Goal: Task Accomplishment & Management: Use online tool/utility

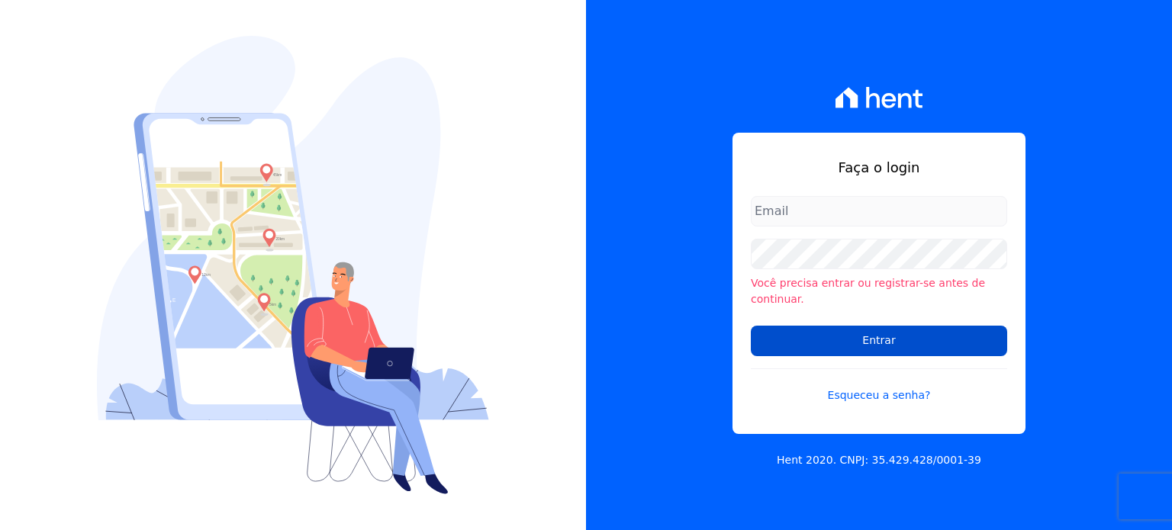
type input "hellen@3pnegociosimobiliarios.com.br"
click at [908, 329] on input "Entrar" at bounding box center [879, 341] width 256 height 31
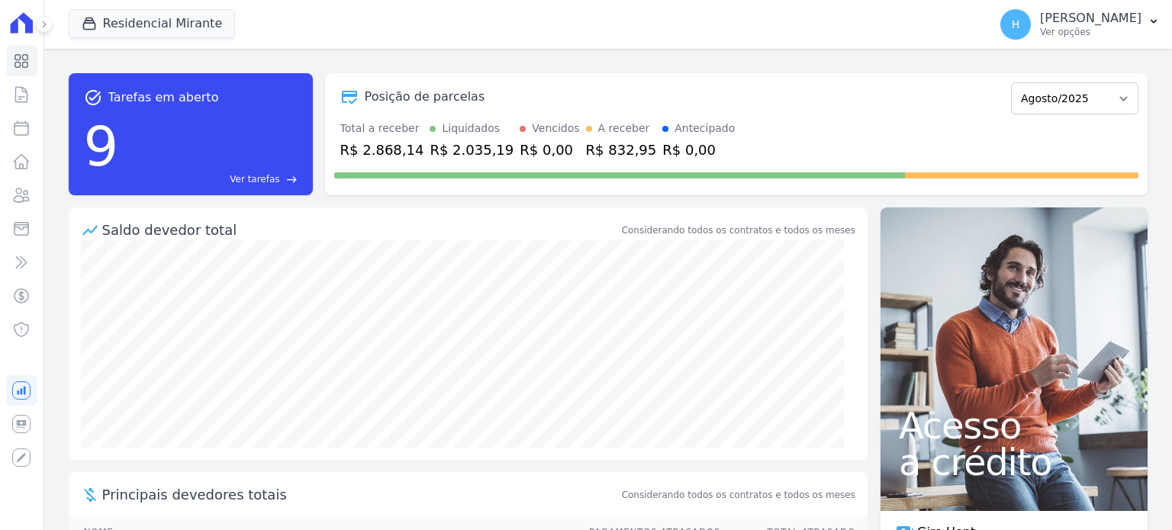
click at [900, 332] on div "Acesso a crédito" at bounding box center [1013, 359] width 267 height 304
click at [107, 26] on button "Residencial Mirante" at bounding box center [152, 23] width 167 height 29
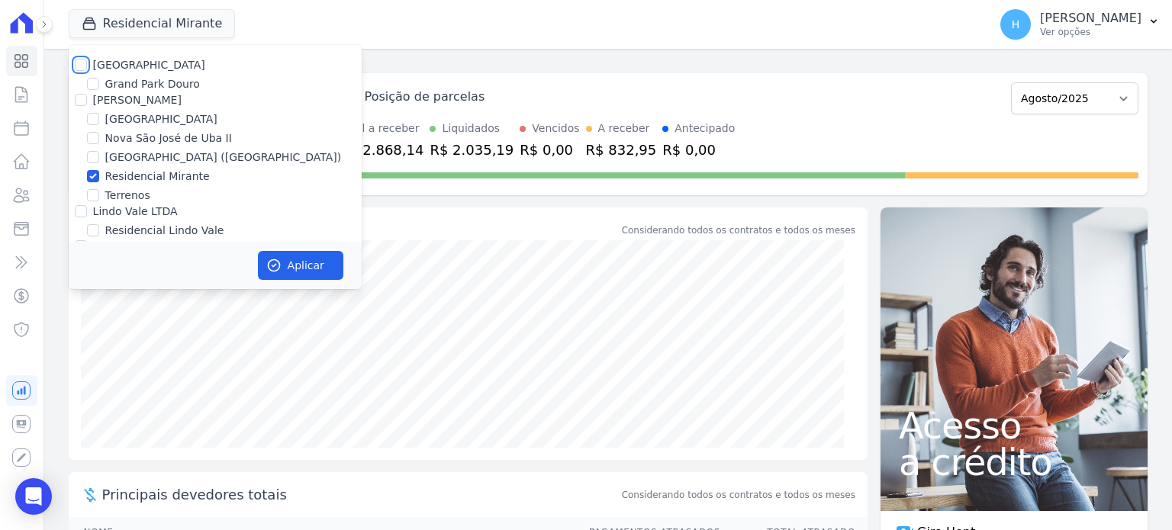
click at [82, 67] on input "[GEOGRAPHIC_DATA]" at bounding box center [81, 65] width 12 height 12
checkbox input "true"
click at [80, 108] on div "[PERSON_NAME]" at bounding box center [215, 100] width 293 height 16
drag, startPoint x: 79, startPoint y: 98, endPoint x: 86, endPoint y: 113, distance: 16.0
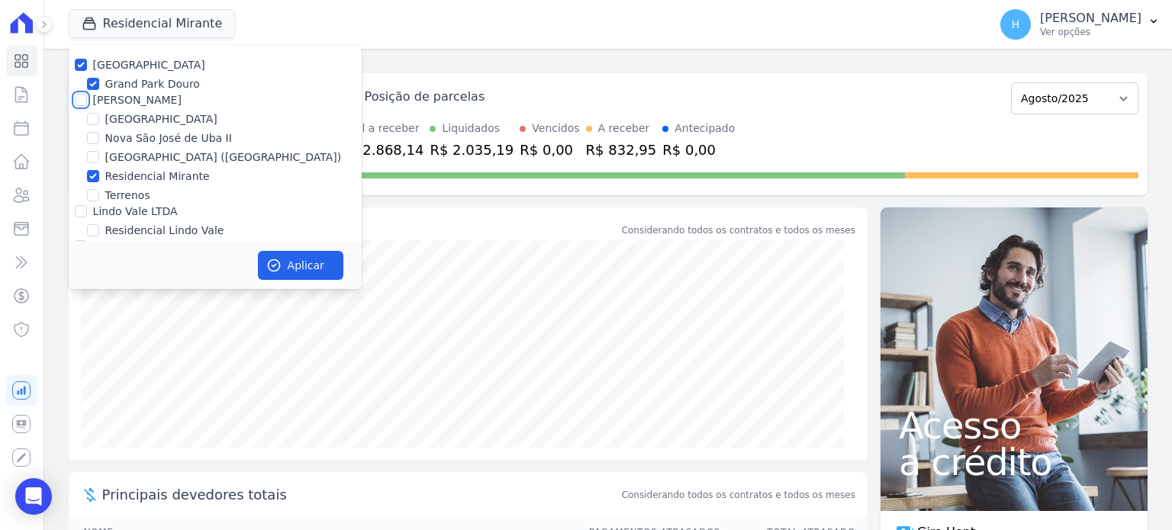
click at [79, 99] on input "[PERSON_NAME]" at bounding box center [81, 100] width 12 height 12
checkbox input "true"
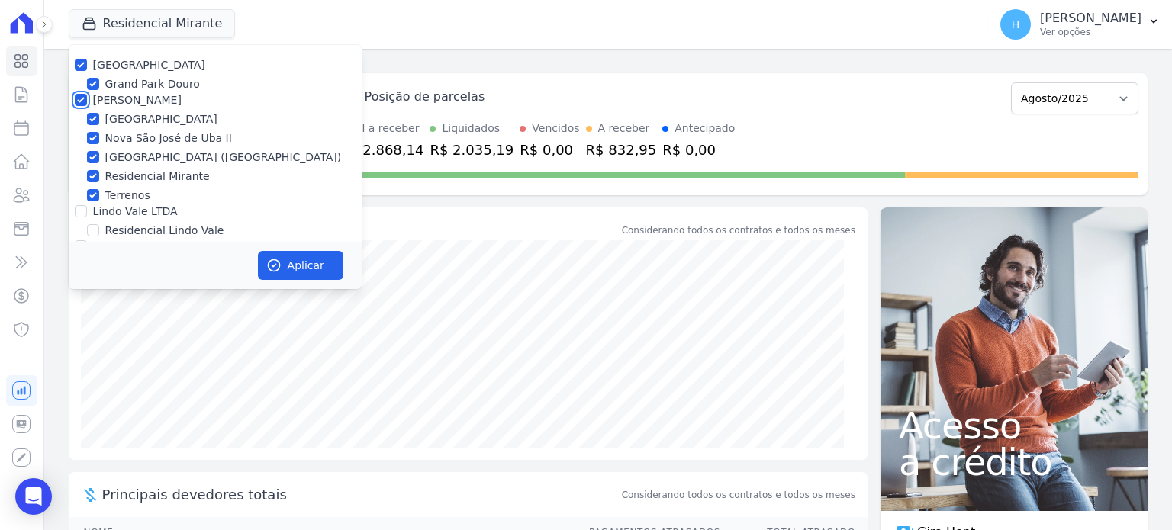
checkbox input "true"
click at [81, 213] on input "Lindo Vale LTDA" at bounding box center [81, 211] width 12 height 12
checkbox input "true"
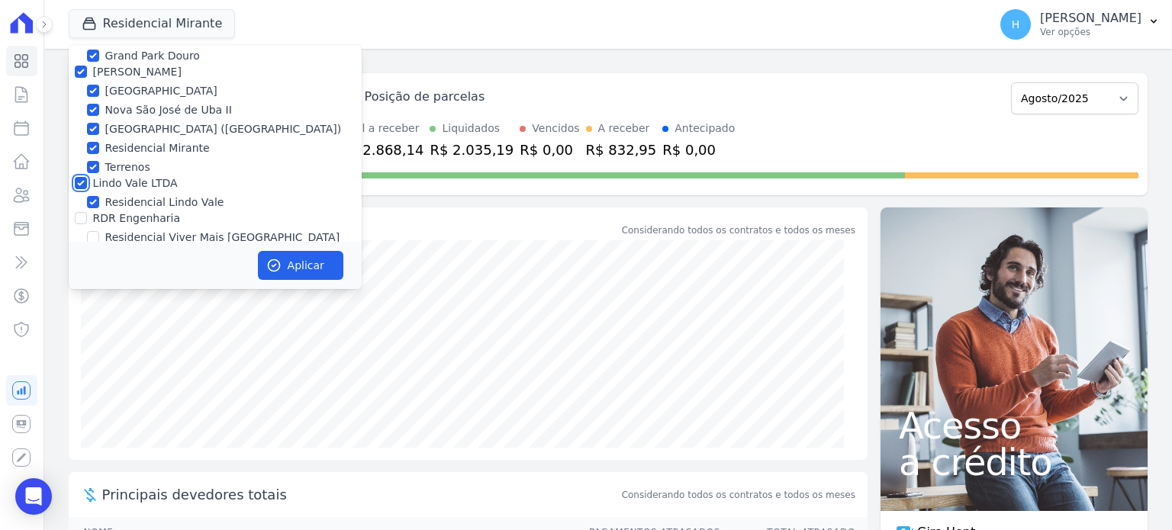
scroll to position [43, 0]
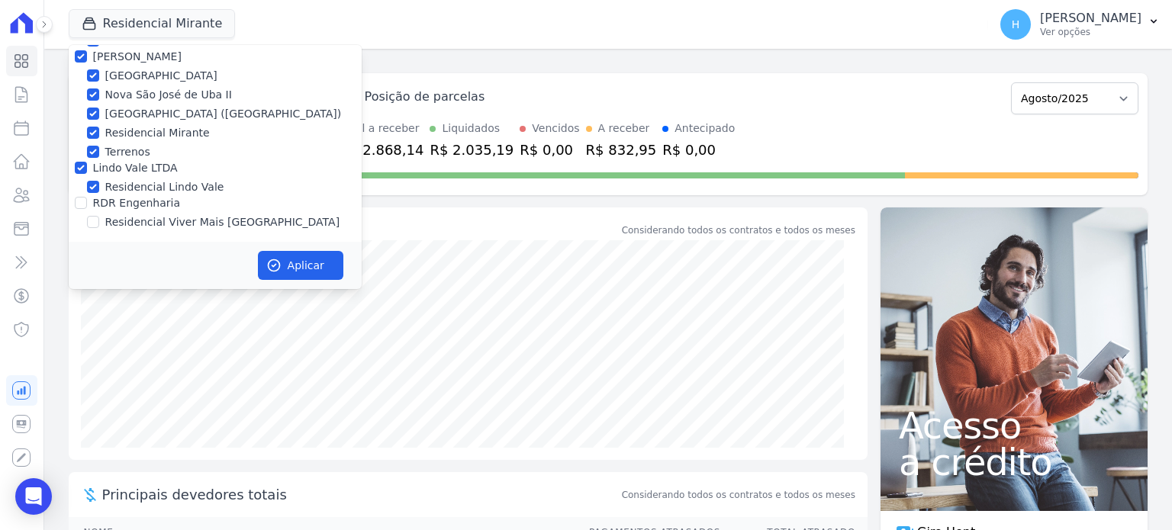
click at [73, 204] on div "RDR Engenharia" at bounding box center [215, 203] width 293 height 16
click at [82, 204] on input "RDR Engenharia" at bounding box center [81, 203] width 12 height 12
checkbox input "true"
click at [274, 266] on icon "button" at bounding box center [273, 265] width 11 height 11
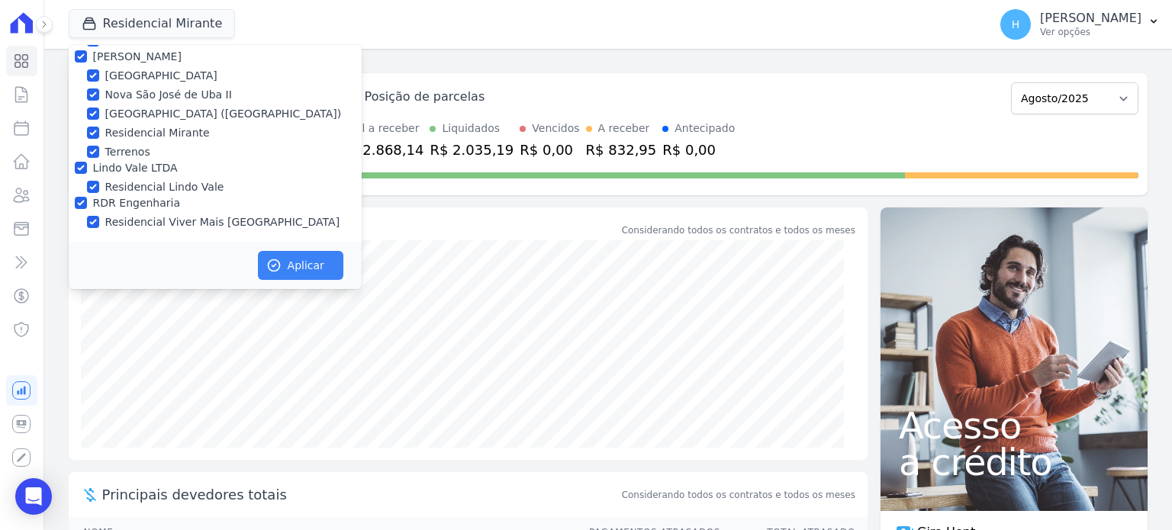
scroll to position [40, 0]
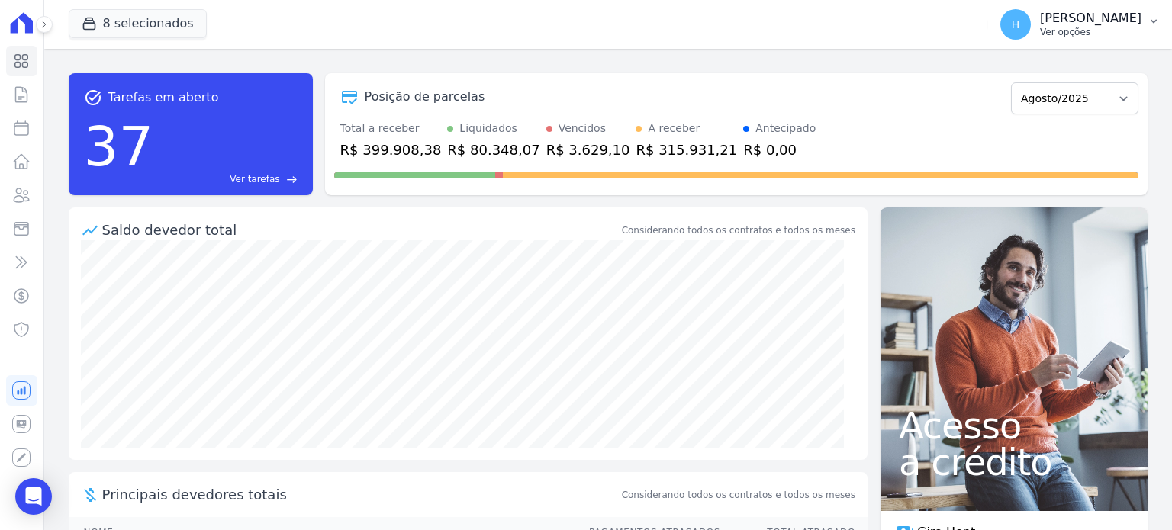
click at [1127, 20] on p "[PERSON_NAME]" at bounding box center [1090, 18] width 101 height 15
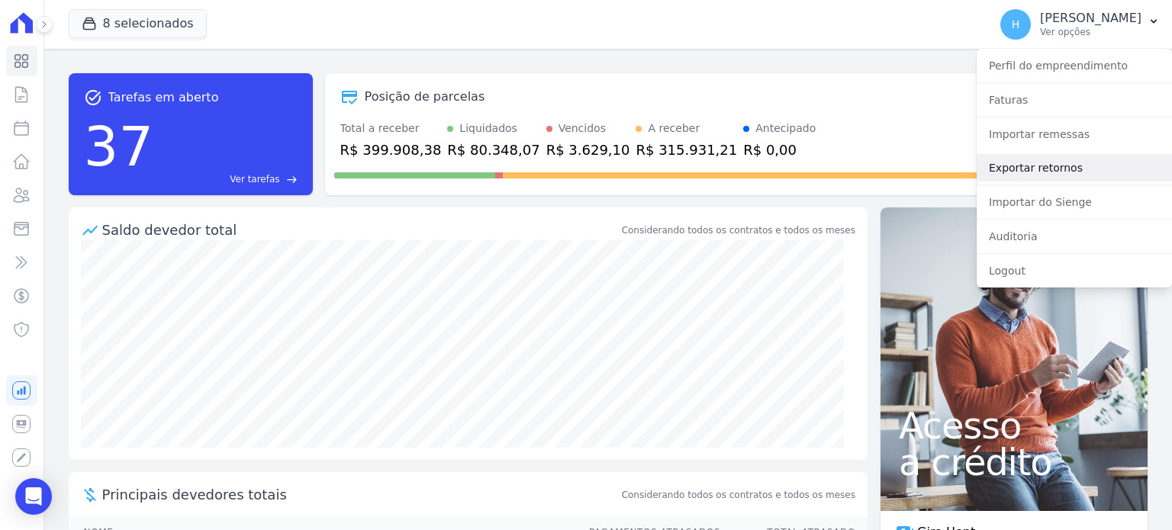
click at [1047, 164] on link "Exportar retornos" at bounding box center [1073, 167] width 195 height 27
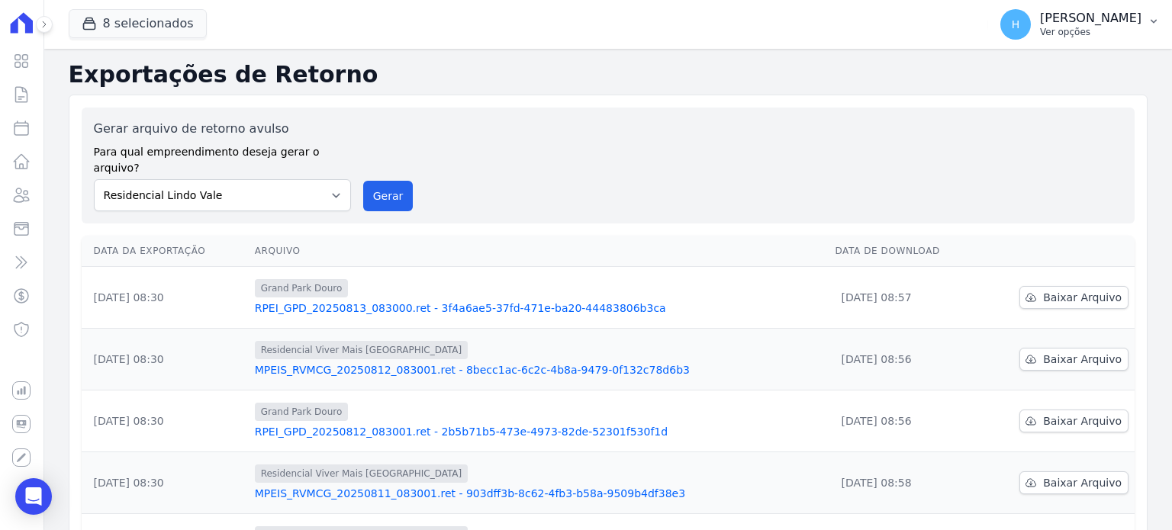
click at [1138, 23] on p "[PERSON_NAME]" at bounding box center [1090, 18] width 101 height 15
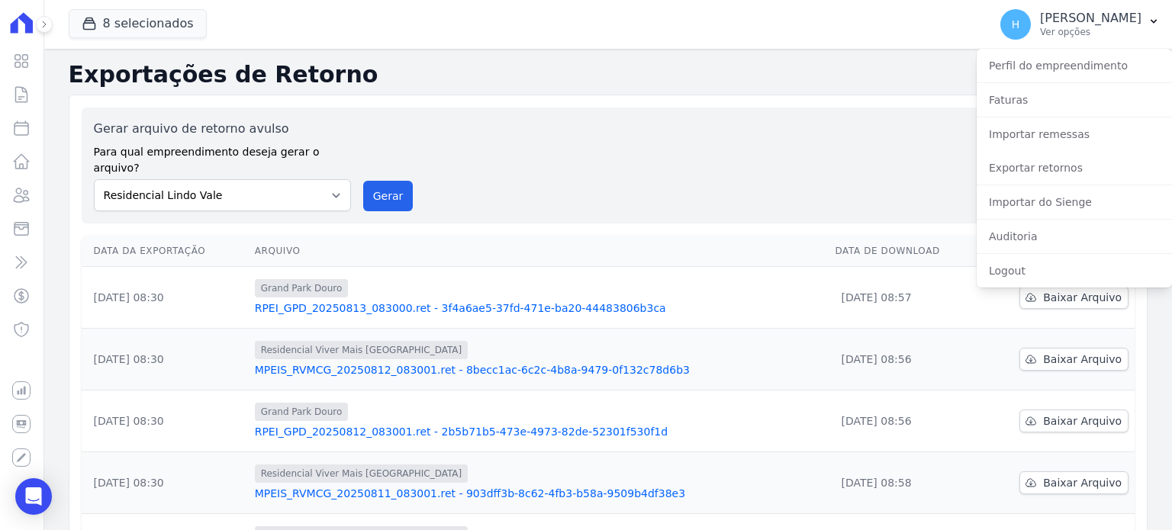
click at [500, 69] on h2 "Exportações de Retorno" at bounding box center [608, 74] width 1079 height 27
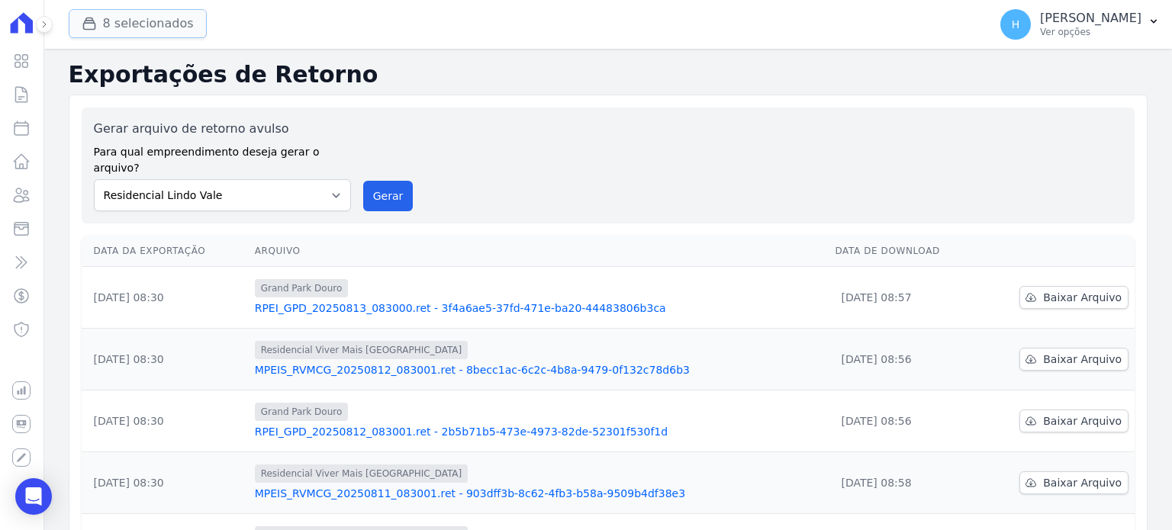
click at [146, 24] on button "8 selecionados" at bounding box center [138, 23] width 138 height 29
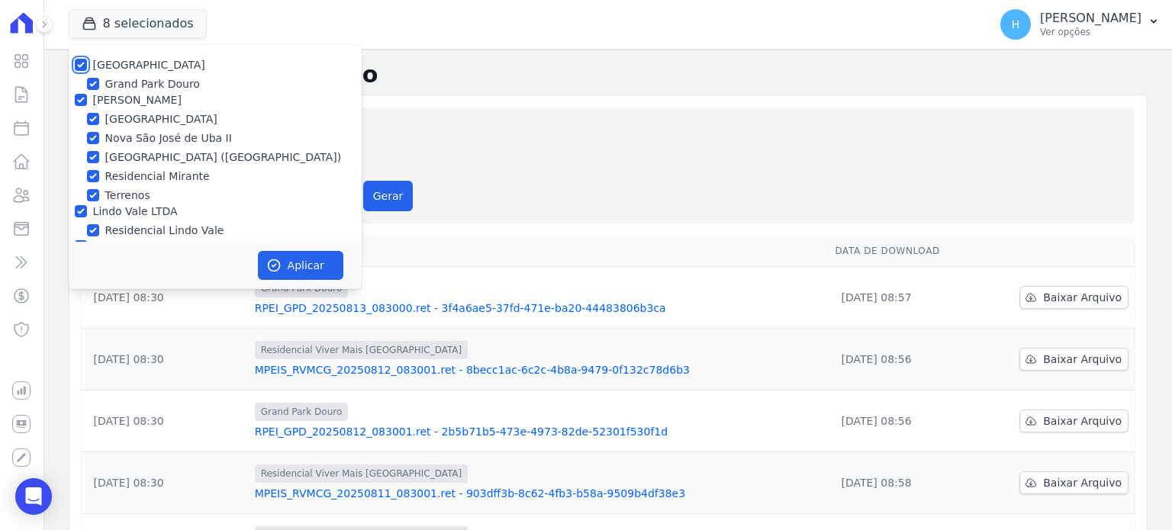
drag, startPoint x: 79, startPoint y: 69, endPoint x: 85, endPoint y: 88, distance: 19.1
click at [80, 70] on input "[GEOGRAPHIC_DATA]" at bounding box center [81, 65] width 12 height 12
checkbox input "false"
drag, startPoint x: 78, startPoint y: 98, endPoint x: 92, endPoint y: 162, distance: 65.5
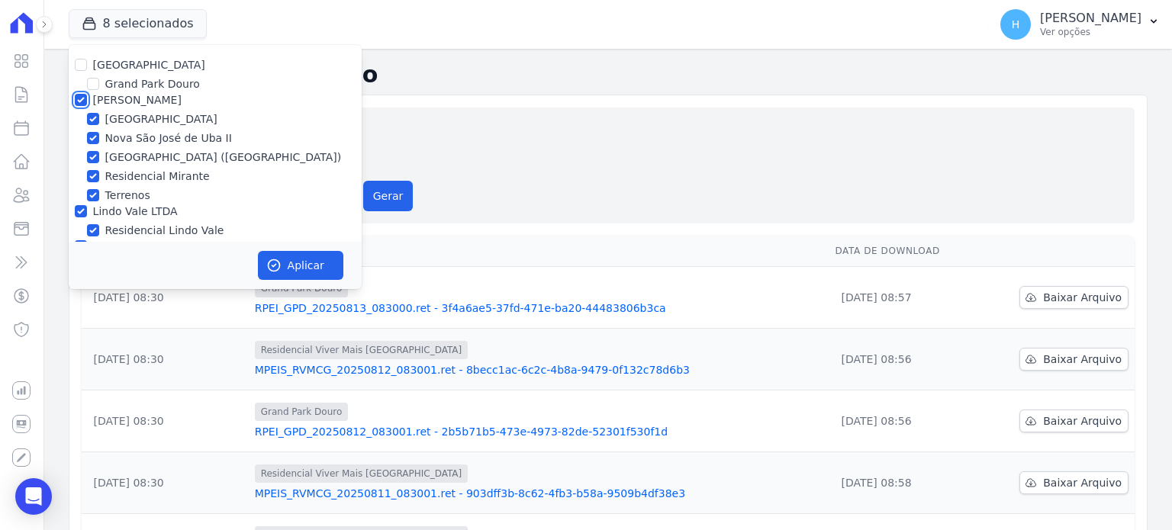
click at [79, 98] on input "[PERSON_NAME]" at bounding box center [81, 100] width 12 height 12
checkbox input "false"
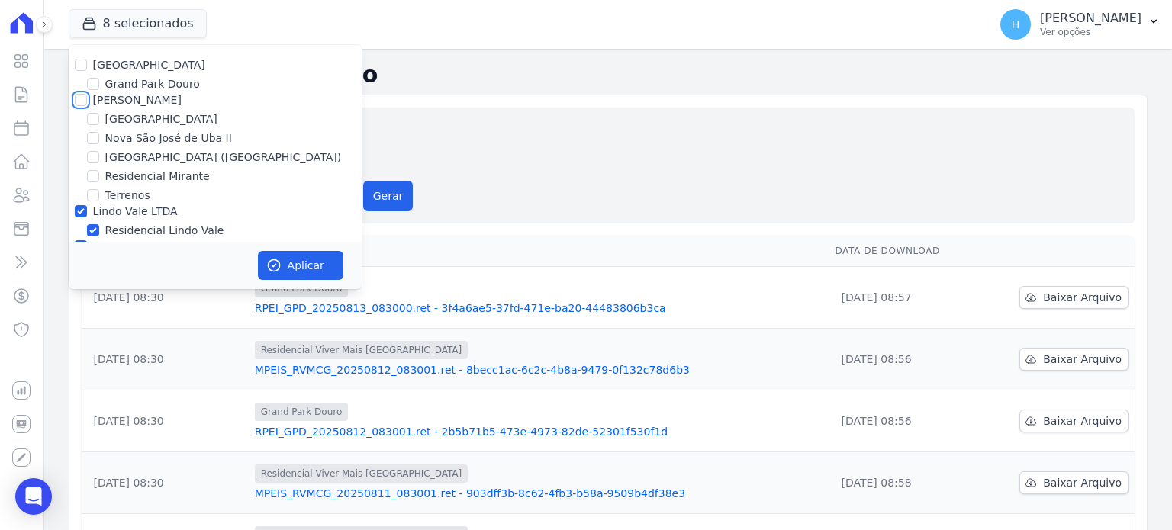
checkbox input "false"
click at [81, 207] on input "Lindo Vale LTDA" at bounding box center [81, 211] width 12 height 12
checkbox input "false"
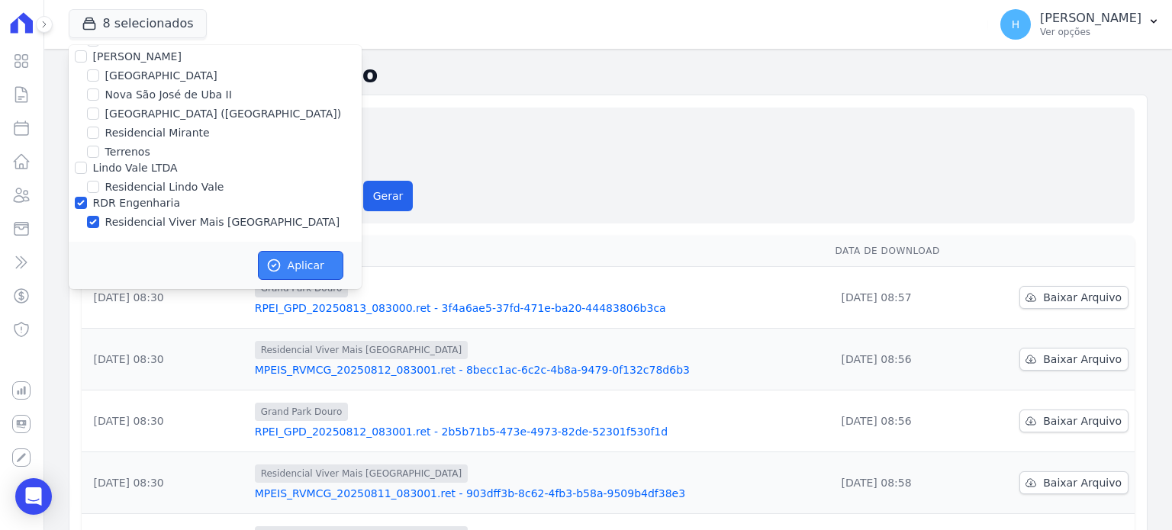
click at [293, 266] on button "Aplicar" at bounding box center [300, 265] width 85 height 29
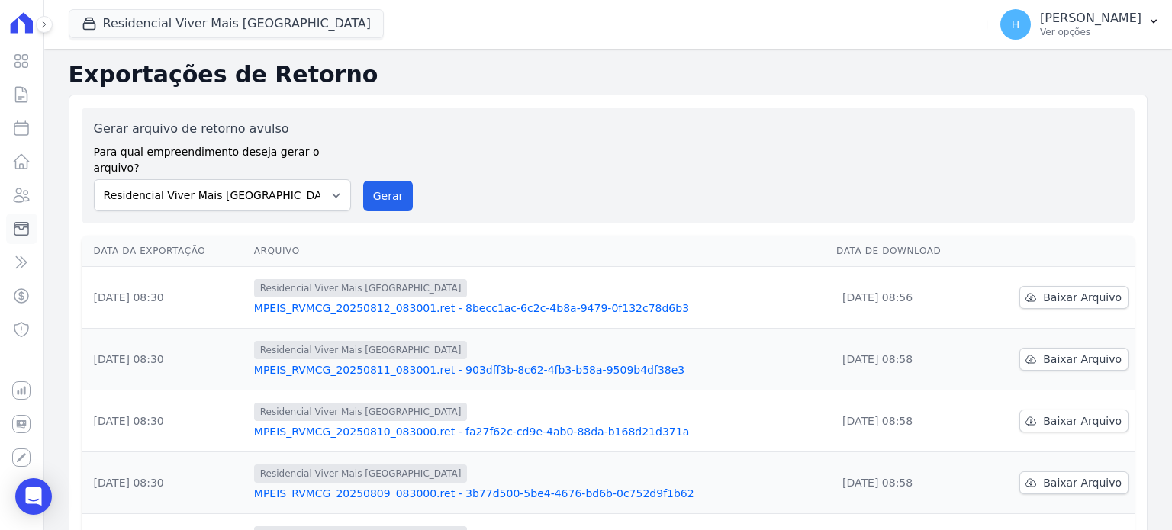
click at [24, 223] on icon at bounding box center [21, 229] width 18 height 18
